Goal: Information Seeking & Learning: Understand process/instructions

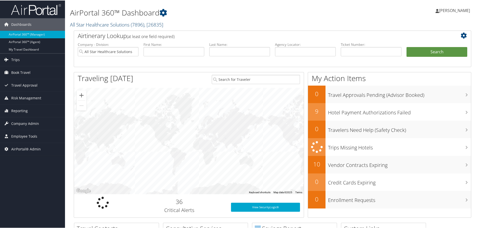
click at [99, 23] on link "All Star Healthcare Solutions ( 7896 ) , [ 26835 ]" at bounding box center [116, 24] width 93 height 7
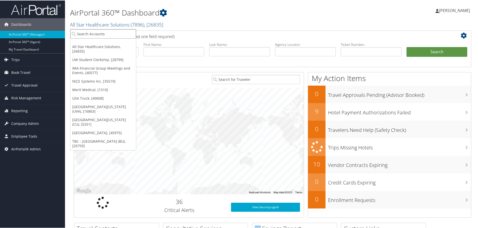
click at [103, 35] on input "search" at bounding box center [103, 33] width 66 height 9
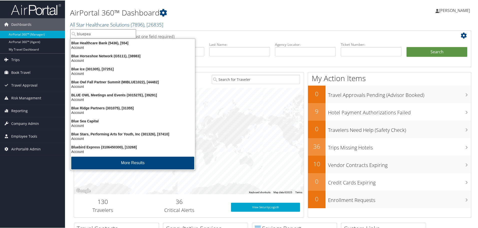
type input "bluepear"
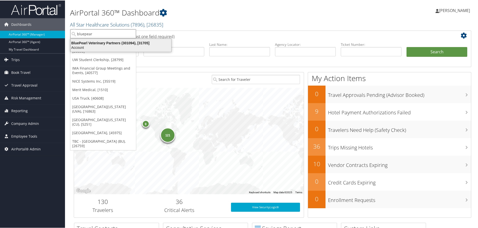
click at [112, 39] on li "BluePearl Veterinary Partners (301094), [31705] Account" at bounding box center [120, 45] width 101 height 14
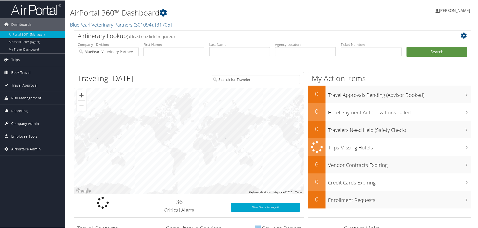
click at [31, 123] on span "Company Admin" at bounding box center [25, 123] width 28 height 13
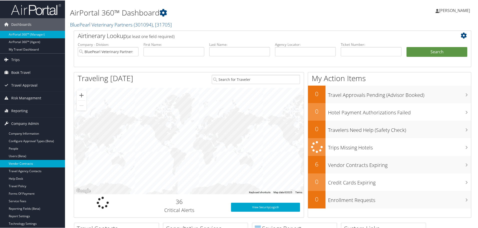
click at [25, 164] on link "Vendor Contracts" at bounding box center [32, 163] width 65 height 8
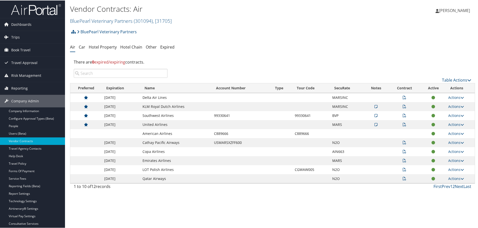
click at [403, 142] on icon at bounding box center [405, 142] width 4 height 4
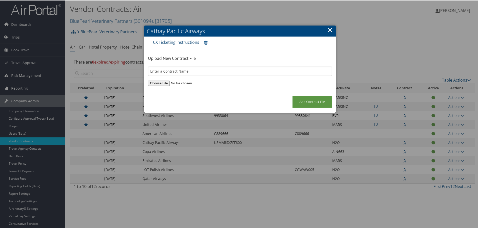
click at [183, 42] on link "CX Ticketing Instructions" at bounding box center [176, 42] width 46 height 6
click at [328, 28] on link "×" at bounding box center [330, 29] width 6 height 10
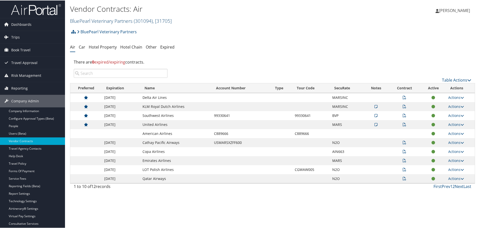
click at [106, 21] on link "BluePearl Veterinary Partners ( 301094 ) , [ 31705 ]" at bounding box center [121, 20] width 102 height 7
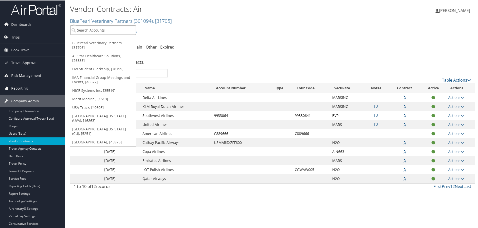
click at [106, 28] on input "search" at bounding box center [103, 29] width 66 height 9
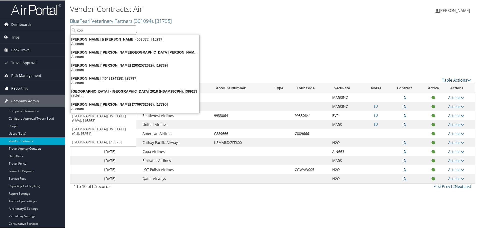
type input "copa"
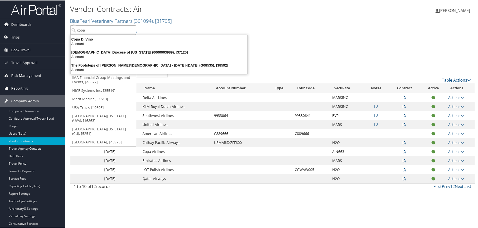
click at [111, 28] on input "copa" at bounding box center [103, 29] width 66 height 9
click at [112, 28] on input "search" at bounding box center [103, 29] width 66 height 9
click at [244, 145] on td "USMARSXZFF600" at bounding box center [241, 142] width 59 height 9
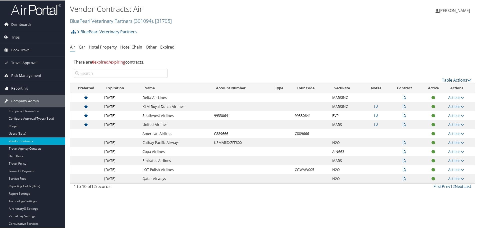
click at [404, 150] on icon at bounding box center [405, 151] width 4 height 4
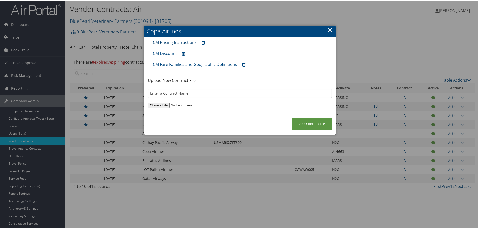
click at [178, 42] on link "CM Pricing Instructions" at bounding box center [175, 42] width 44 height 6
click at [170, 54] on link "CM Discount" at bounding box center [165, 53] width 24 height 6
click at [191, 66] on link "CM Fare Families and Geographic Definitions" at bounding box center [195, 64] width 84 height 6
